Goal: Share content

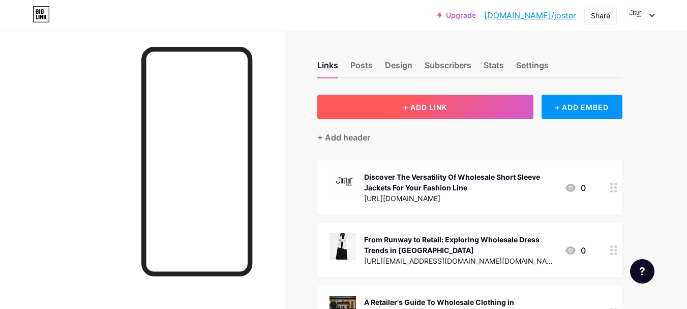
click at [433, 102] on button "+ ADD LINK" at bounding box center [425, 107] width 216 height 24
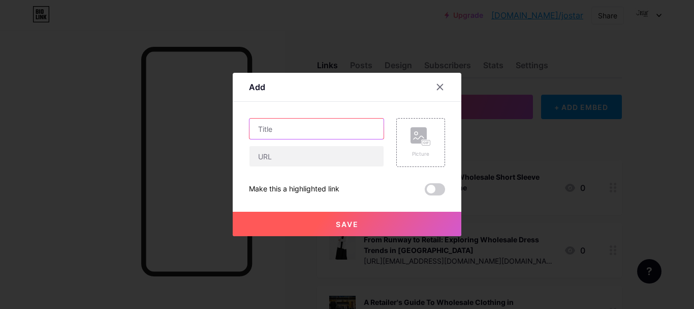
click at [296, 127] on input "text" at bounding box center [317, 128] width 134 height 20
paste input "How Plus Size Dresses Wholesale USA Helps Retailers Maximize Profits"
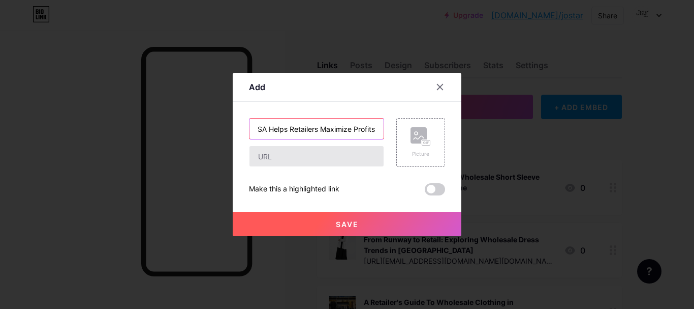
type input "How Plus Size Dresses Wholesale USA Helps Retailers Maximize Profits"
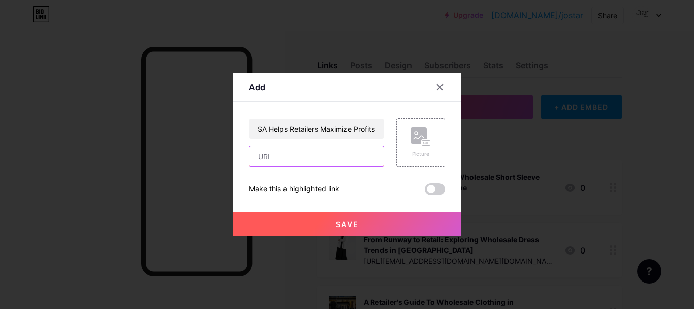
click at [271, 150] on input "text" at bounding box center [317, 156] width 134 height 20
paste input "[URL][DOMAIN_NAME]"
type input "[URL][DOMAIN_NAME]"
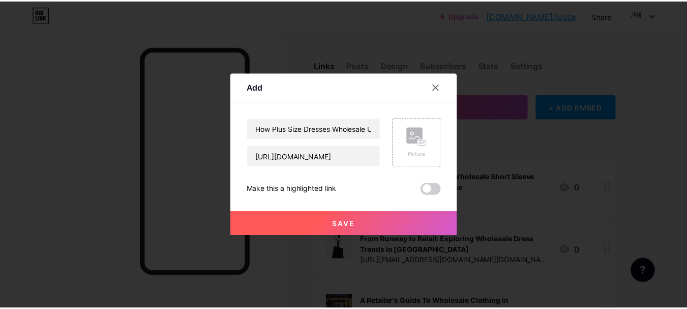
scroll to position [0, 0]
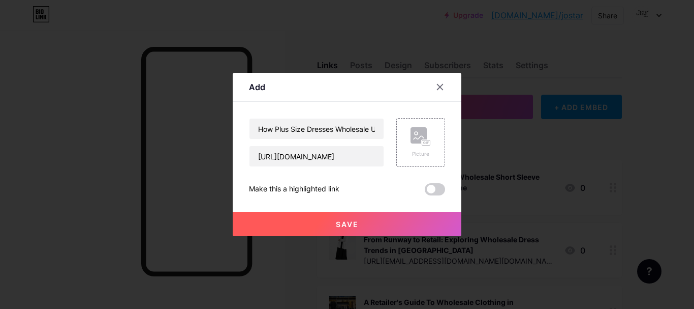
click at [311, 214] on button "Save" at bounding box center [347, 223] width 229 height 24
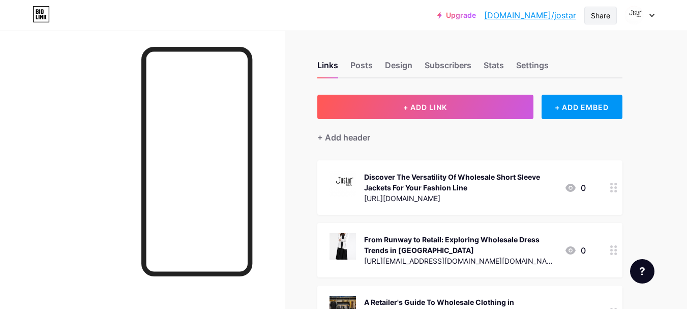
click at [607, 17] on div "Share" at bounding box center [600, 15] width 19 height 11
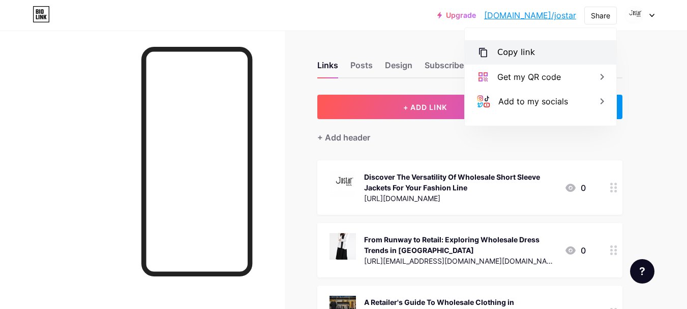
click at [506, 55] on div "Copy link" at bounding box center [516, 52] width 38 height 12
